Goal: Information Seeking & Learning: Compare options

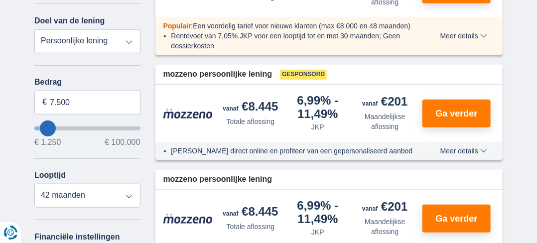
scroll to position [249, 0]
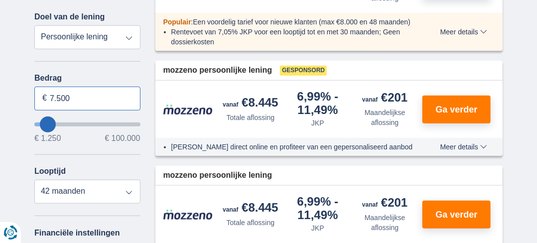
drag, startPoint x: 77, startPoint y: 100, endPoint x: 16, endPoint y: 104, distance: 60.9
type input "2.000"
click at [131, 35] on select "Persoonlijke lening Auto Moto / fiets Mobilhome / caravan Renovatie Energie Sch…" at bounding box center [87, 37] width 106 height 24
type input "2250"
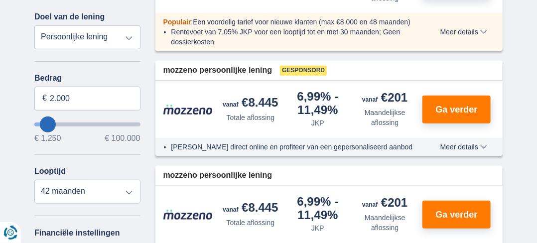
select select "24"
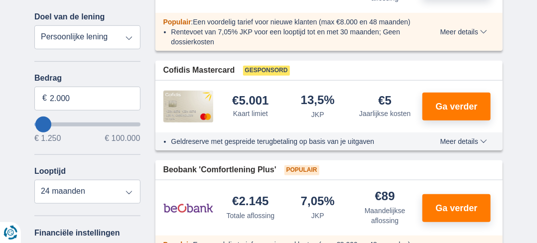
select select "moto"
click at [34, 25] on select "Persoonlijke lening Auto Moto / fiets Mobilhome / caravan Renovatie Energie Sch…" at bounding box center [87, 37] width 106 height 24
type input "15.000"
type input "15250"
select select "60"
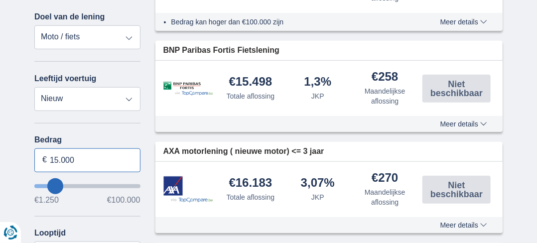
drag, startPoint x: 74, startPoint y: 159, endPoint x: 52, endPoint y: 162, distance: 21.6
click at [52, 162] on input "15.000" at bounding box center [87, 161] width 106 height 24
type input "8.250"
type input "8250"
select select "48"
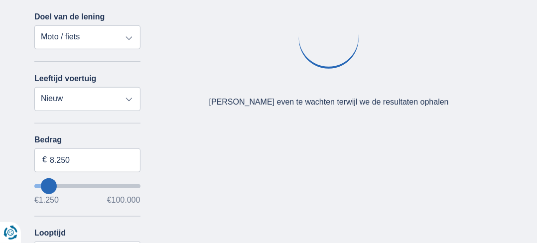
type input "7250"
type input "7.250"
select select "42"
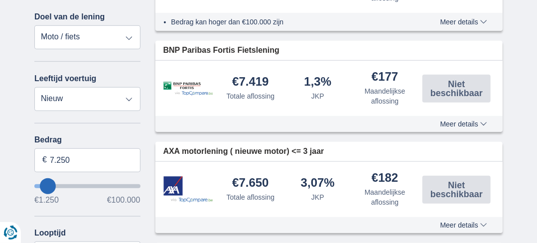
type input "3.250"
type input "3250"
select select "30"
type input "2250"
type input "2.250"
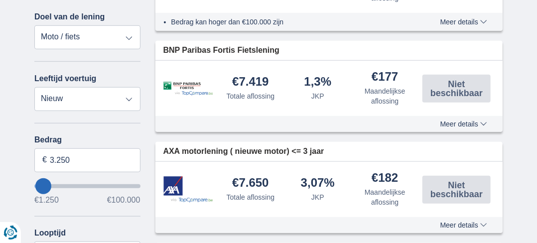
select select "24"
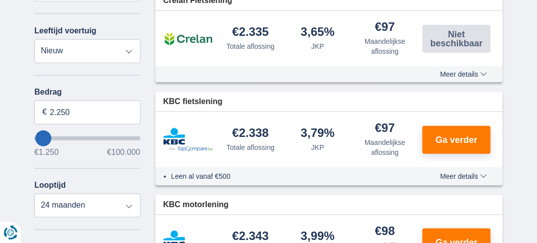
scroll to position [289, 0]
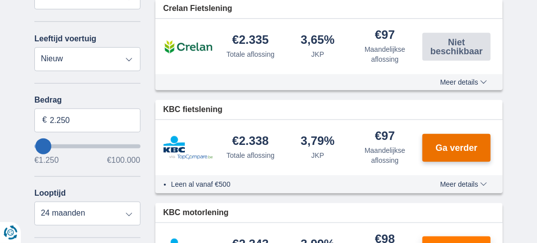
click at [460, 149] on span "Ga verder" at bounding box center [457, 148] width 42 height 9
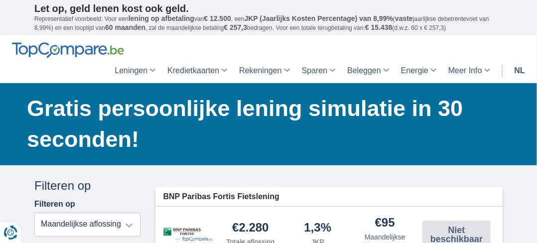
scroll to position [249, 0]
